Goal: Task Accomplishment & Management: Manage account settings

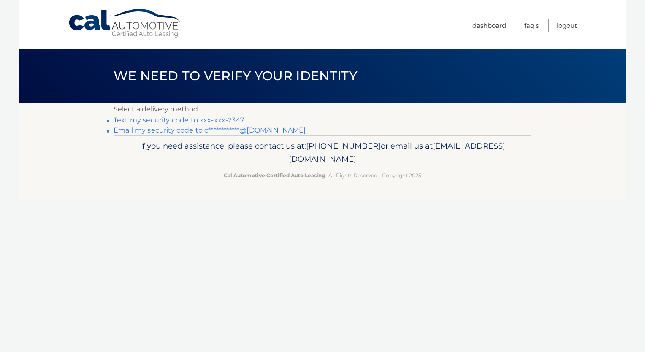
click at [141, 118] on link "Text my security code to xxx-xxx-2347" at bounding box center [179, 120] width 130 height 8
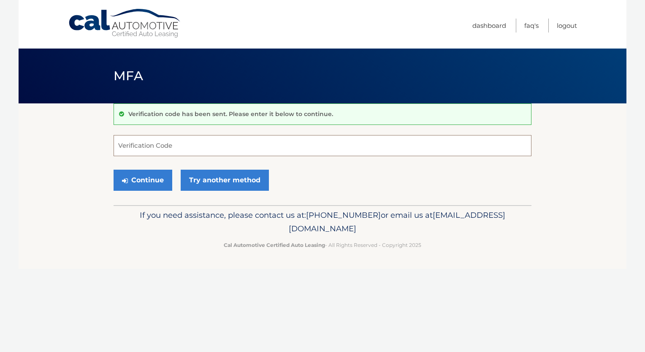
click at [141, 151] on input "Verification Code" at bounding box center [323, 145] width 418 height 21
type input "463756"
click at [152, 185] on button "Continue" at bounding box center [143, 180] width 59 height 21
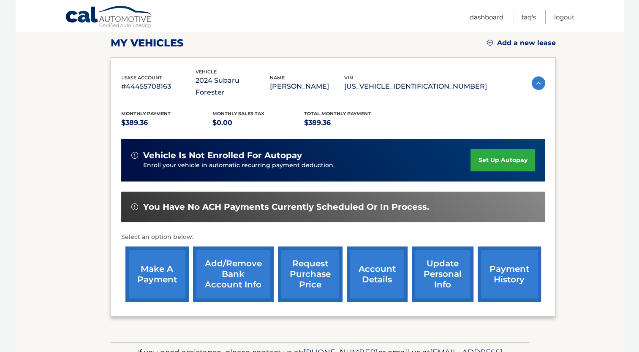
scroll to position [158, 0]
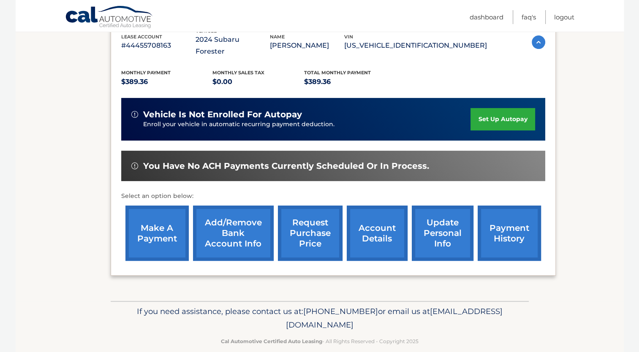
click at [505, 227] on link "payment history" at bounding box center [509, 233] width 63 height 55
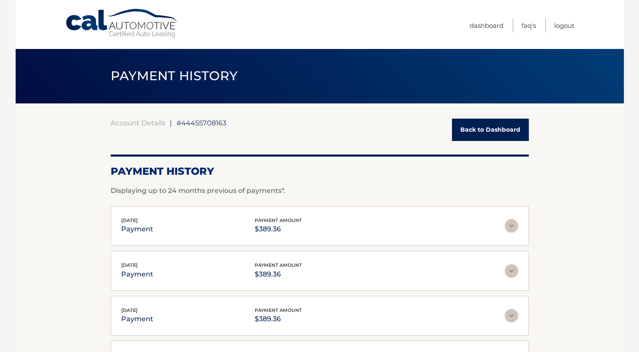
click at [511, 226] on img at bounding box center [512, 226] width 14 height 14
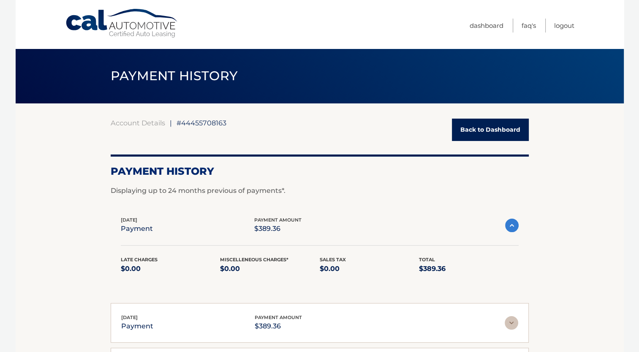
click at [511, 226] on img at bounding box center [512, 226] width 14 height 14
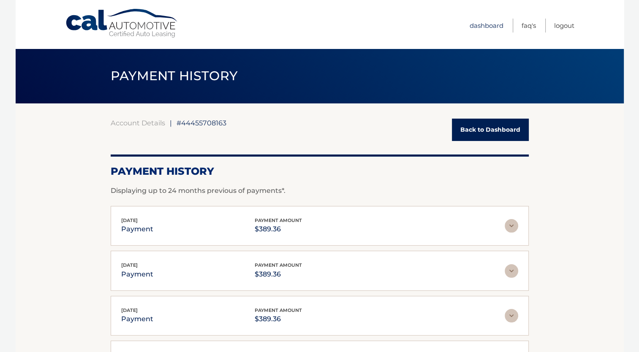
click at [484, 25] on link "Dashboard" at bounding box center [487, 26] width 34 height 14
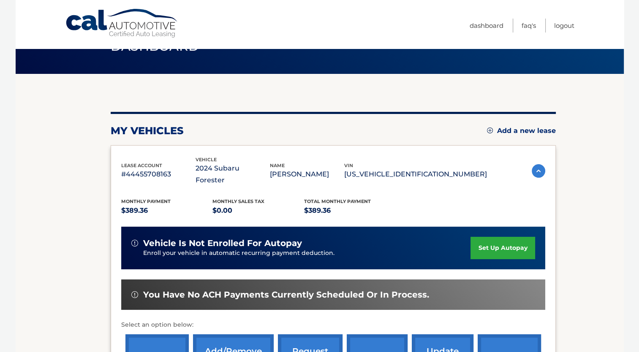
scroll to position [84, 0]
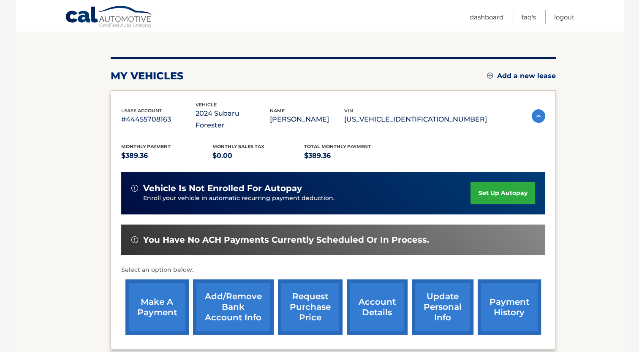
click at [160, 302] on link "make a payment" at bounding box center [156, 307] width 63 height 55
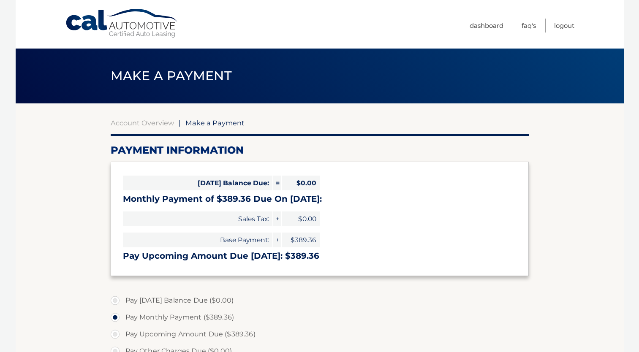
select select "ODkwZDdlM2YtZTgyMC00MzRiLTk2YzUtNGRlZWQ2OTViMjk2"
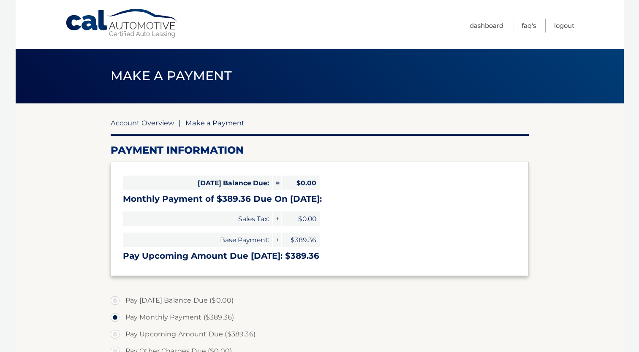
click at [160, 124] on link "Account Overview" at bounding box center [142, 123] width 63 height 8
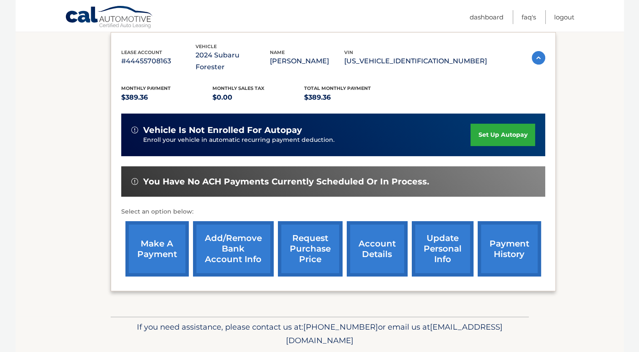
scroll to position [158, 0]
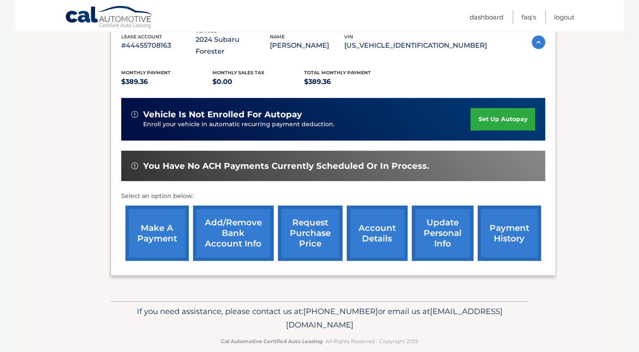
click at [373, 230] on link "account details" at bounding box center [377, 233] width 61 height 55
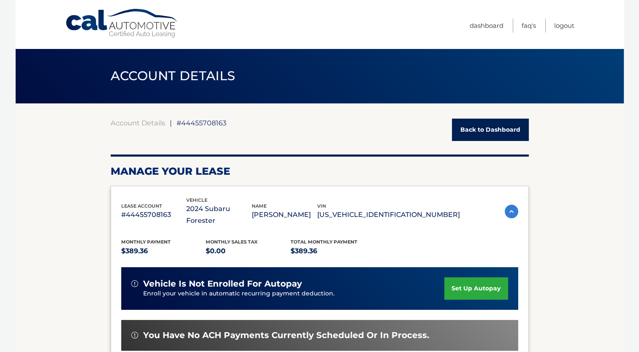
scroll to position [84, 0]
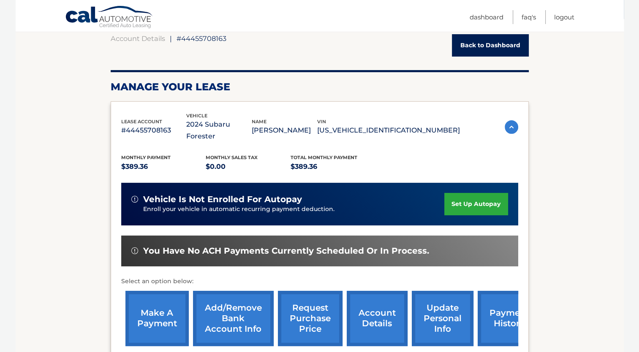
click at [513, 121] on img at bounding box center [512, 127] width 14 height 14
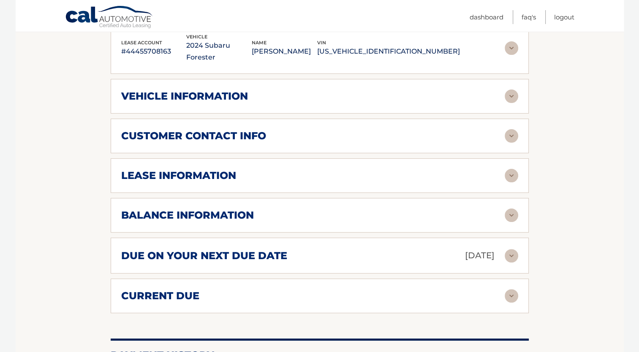
scroll to position [169, 0]
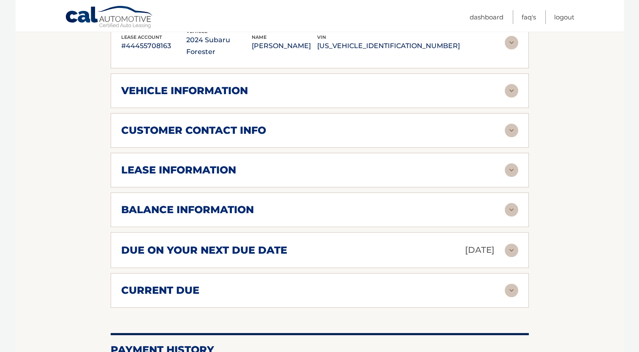
click at [511, 203] on img at bounding box center [512, 210] width 14 height 14
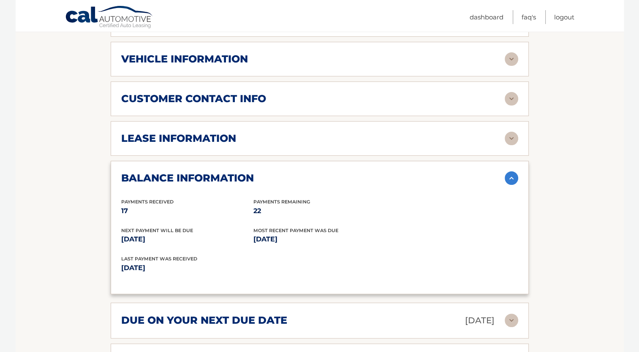
scroll to position [253, 0]
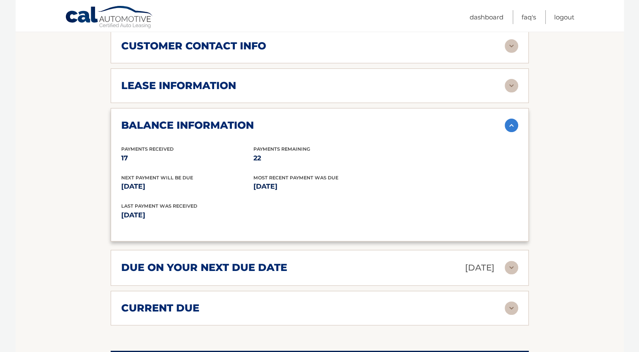
click at [512, 261] on img at bounding box center [512, 268] width 14 height 14
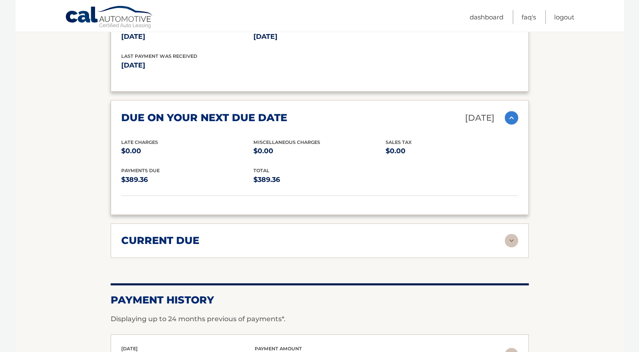
scroll to position [422, 0]
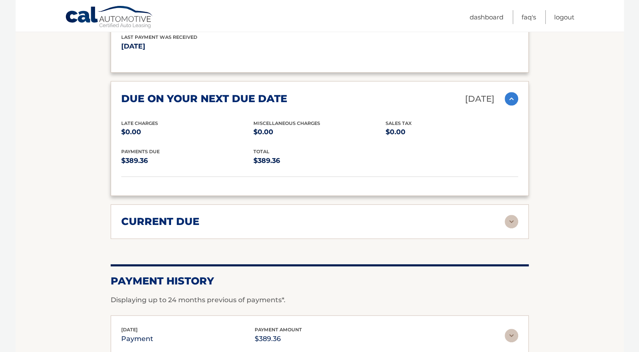
click at [508, 215] on img at bounding box center [512, 222] width 14 height 14
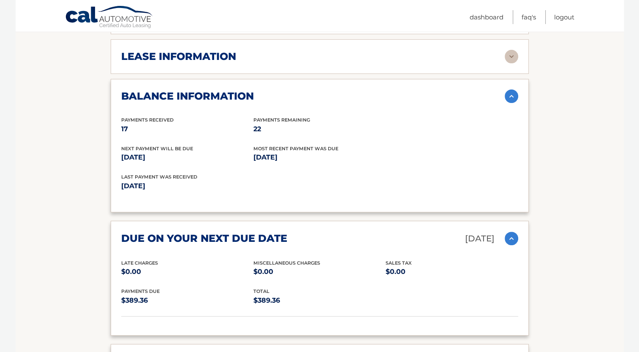
scroll to position [264, 0]
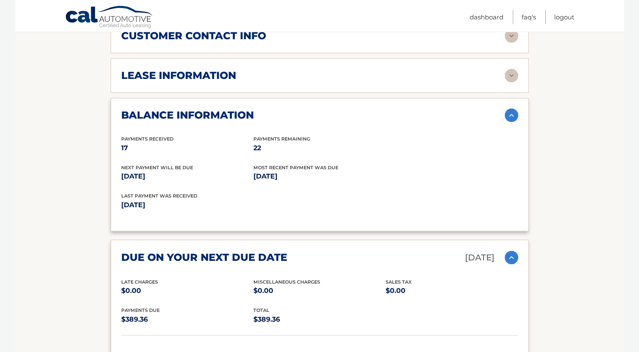
click at [512, 69] on img at bounding box center [512, 76] width 14 height 14
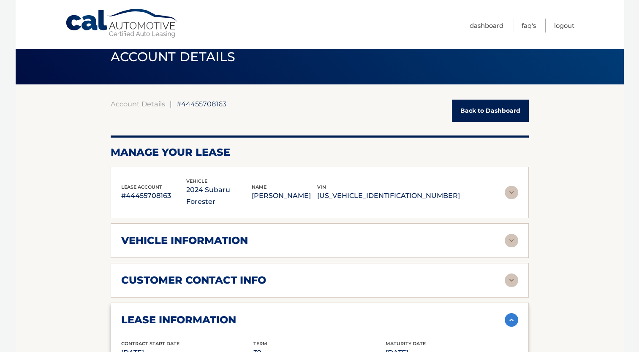
scroll to position [0, 0]
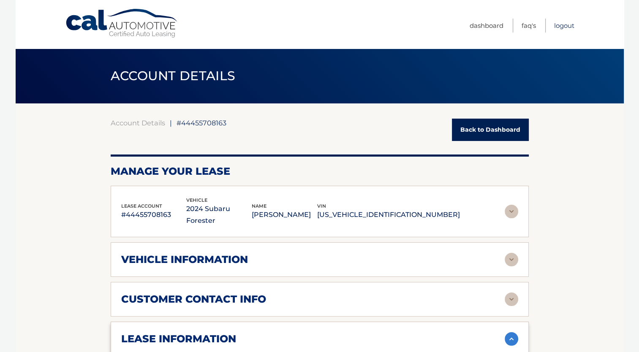
click at [567, 27] on link "Logout" at bounding box center [564, 26] width 20 height 14
